Goal: Navigation & Orientation: Find specific page/section

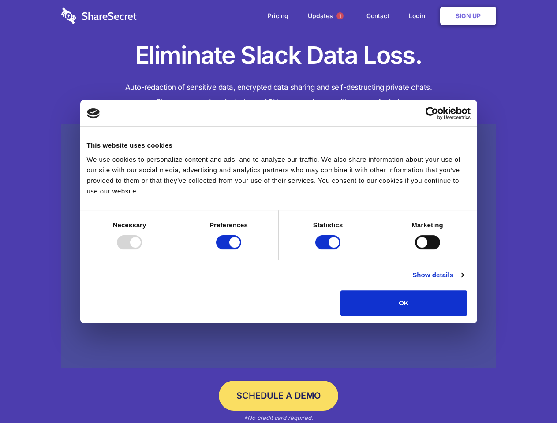
click at [142, 249] on div at bounding box center [129, 242] width 25 height 14
click at [241, 249] on input "Preferences" at bounding box center [228, 242] width 25 height 14
checkbox input "false"
click at [329, 249] on input "Statistics" at bounding box center [327, 242] width 25 height 14
checkbox input "false"
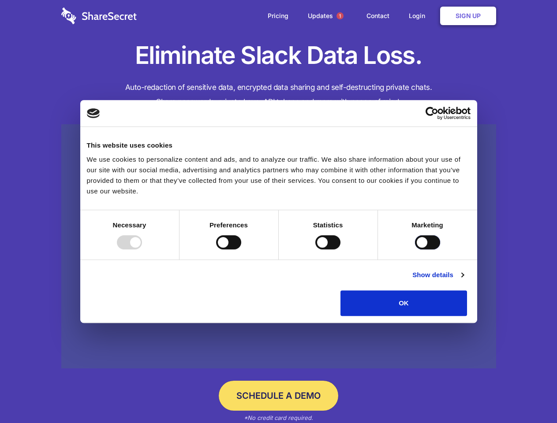
click at [415, 249] on input "Marketing" at bounding box center [427, 242] width 25 height 14
checkbox input "true"
click at [463, 280] on link "Show details" at bounding box center [437, 275] width 51 height 11
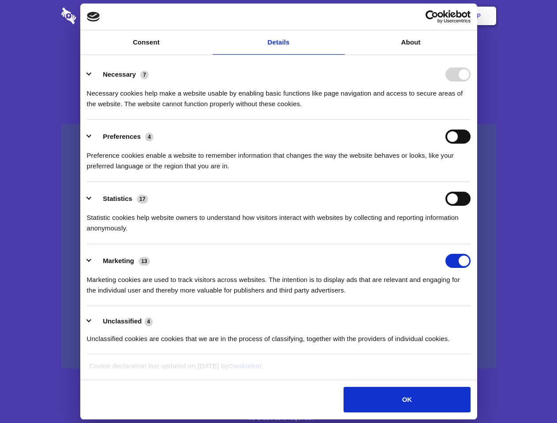
click at [470, 120] on li "Necessary 7 Necessary cookies help make a website usable by enabling basic func…" at bounding box center [278, 89] width 383 height 62
click at [339, 16] on span "1" at bounding box center [339, 15] width 7 height 7
